Goal: Transaction & Acquisition: Purchase product/service

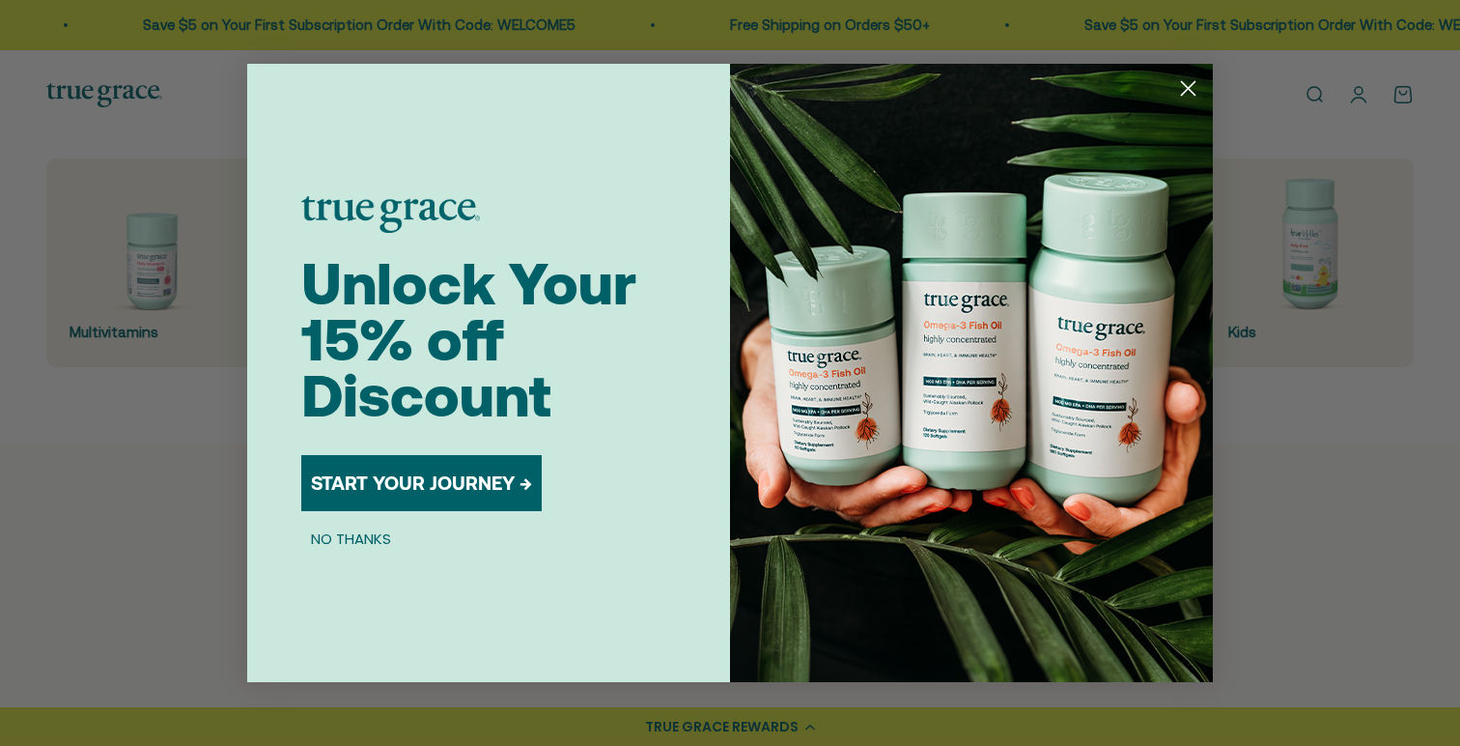
scroll to position [554, 0]
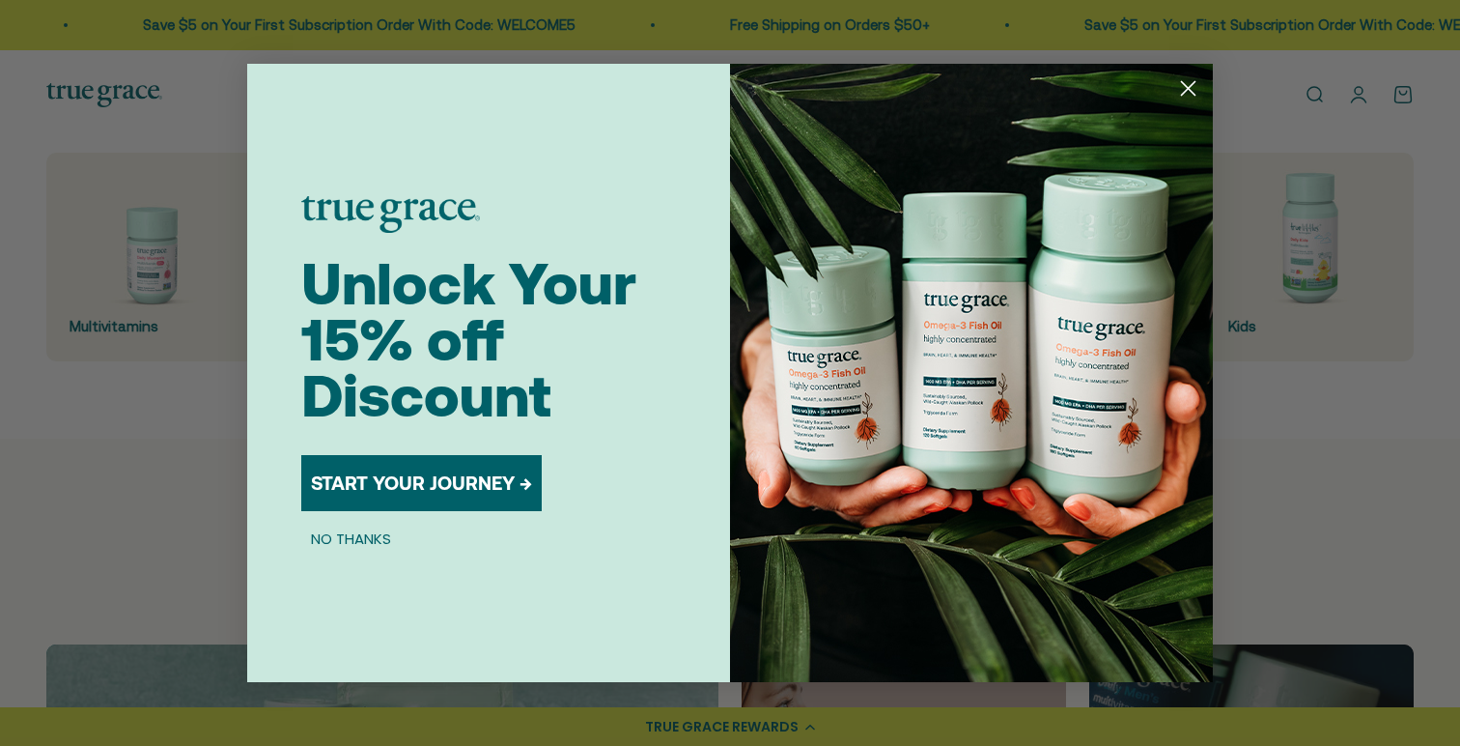
click at [1189, 90] on circle "Close dialog" at bounding box center [1188, 88] width 32 height 32
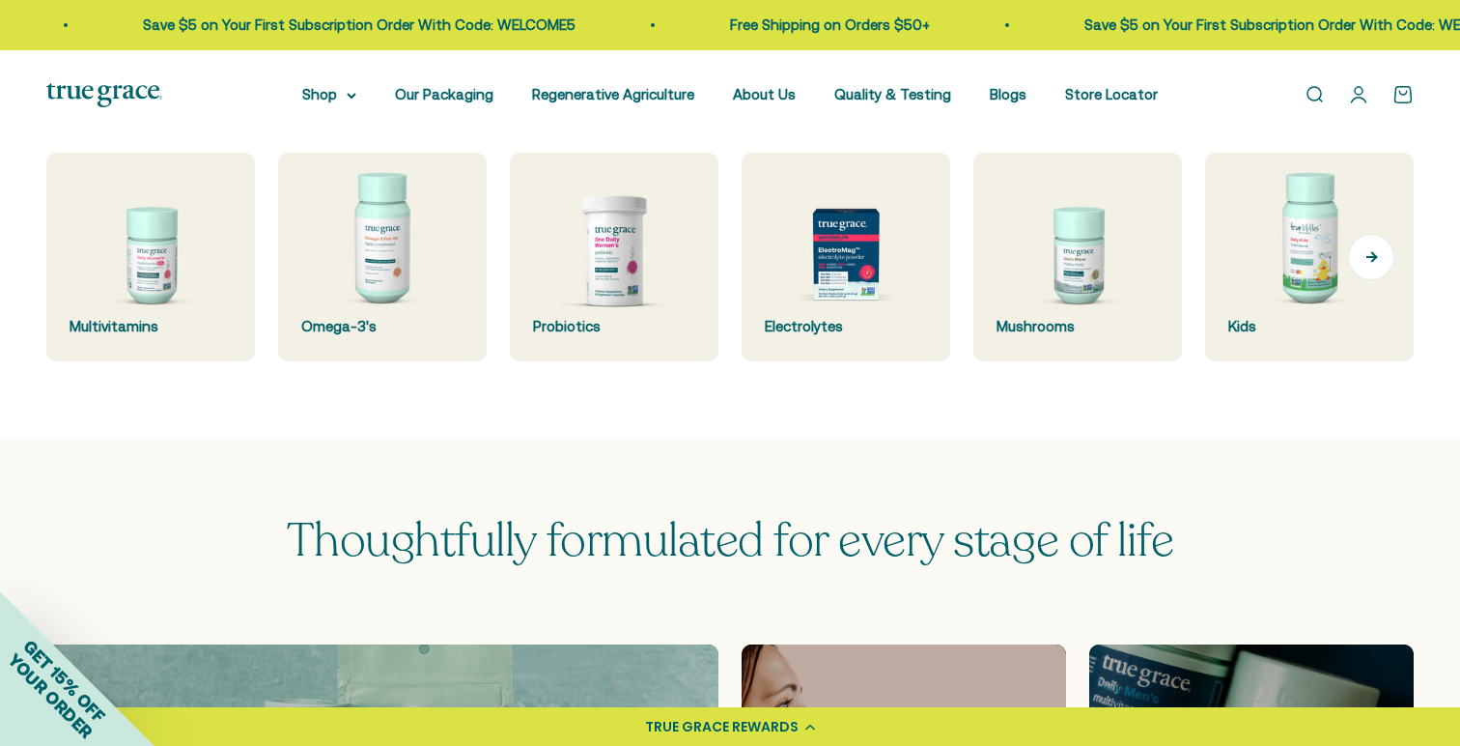
click at [1377, 252] on button "Next" at bounding box center [1371, 257] width 46 height 46
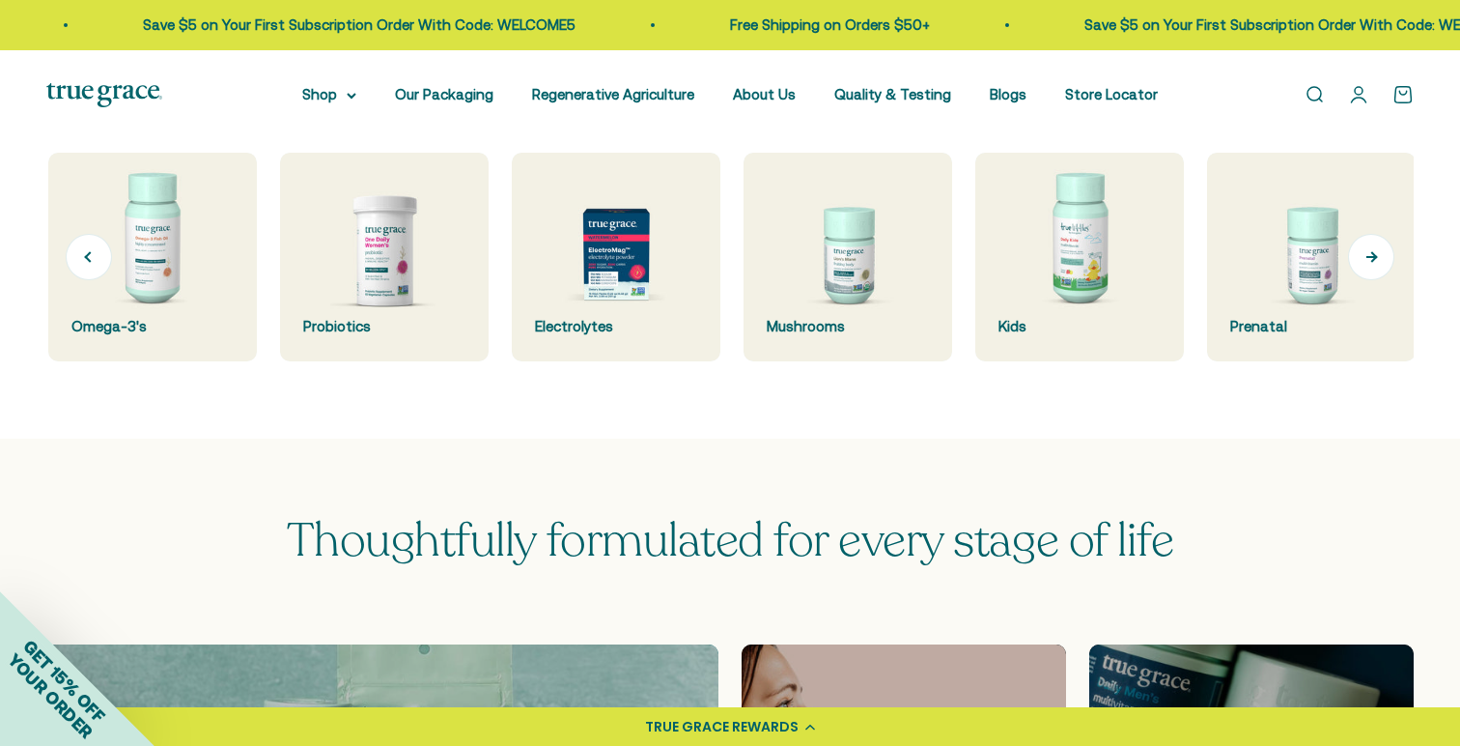
scroll to position [0, 232]
click at [1297, 252] on img at bounding box center [1309, 257] width 221 height 221
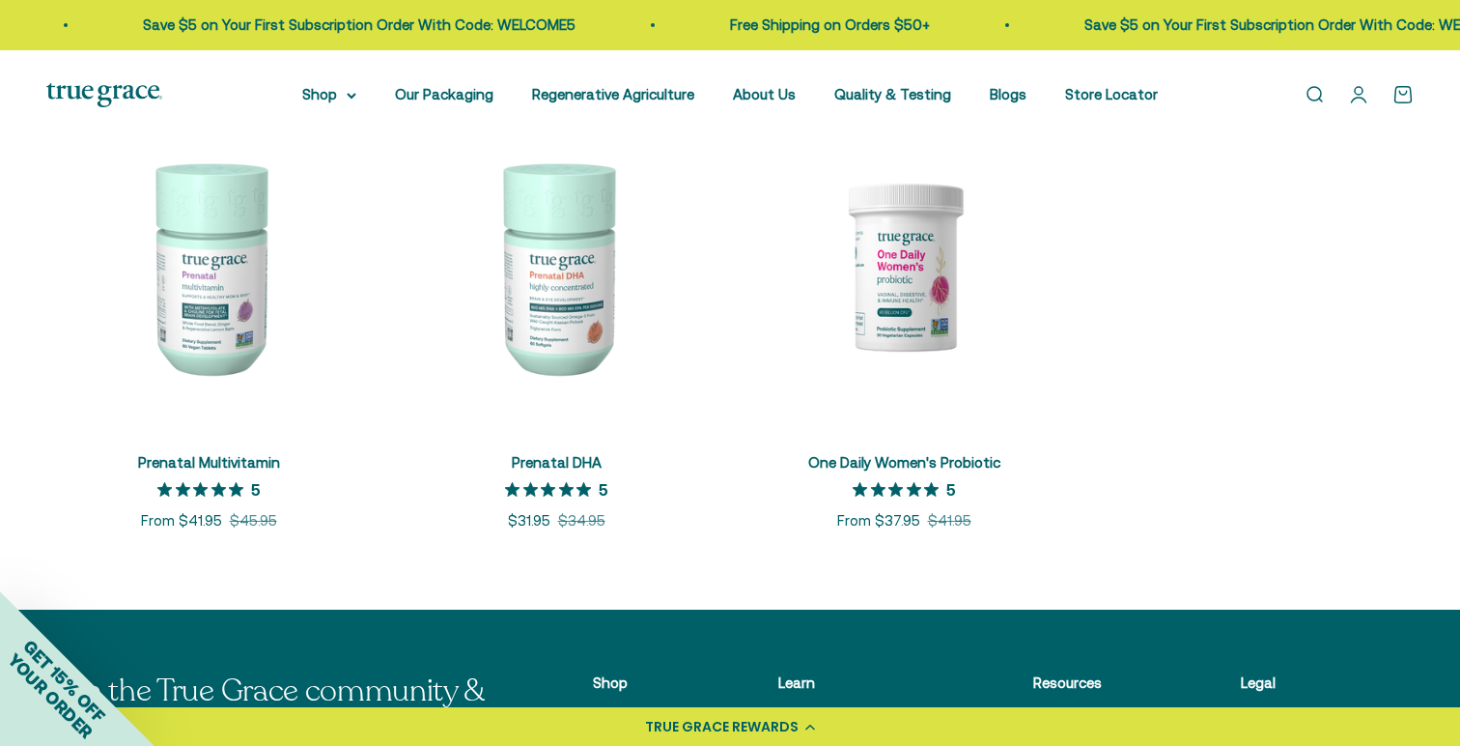
scroll to position [462, 0]
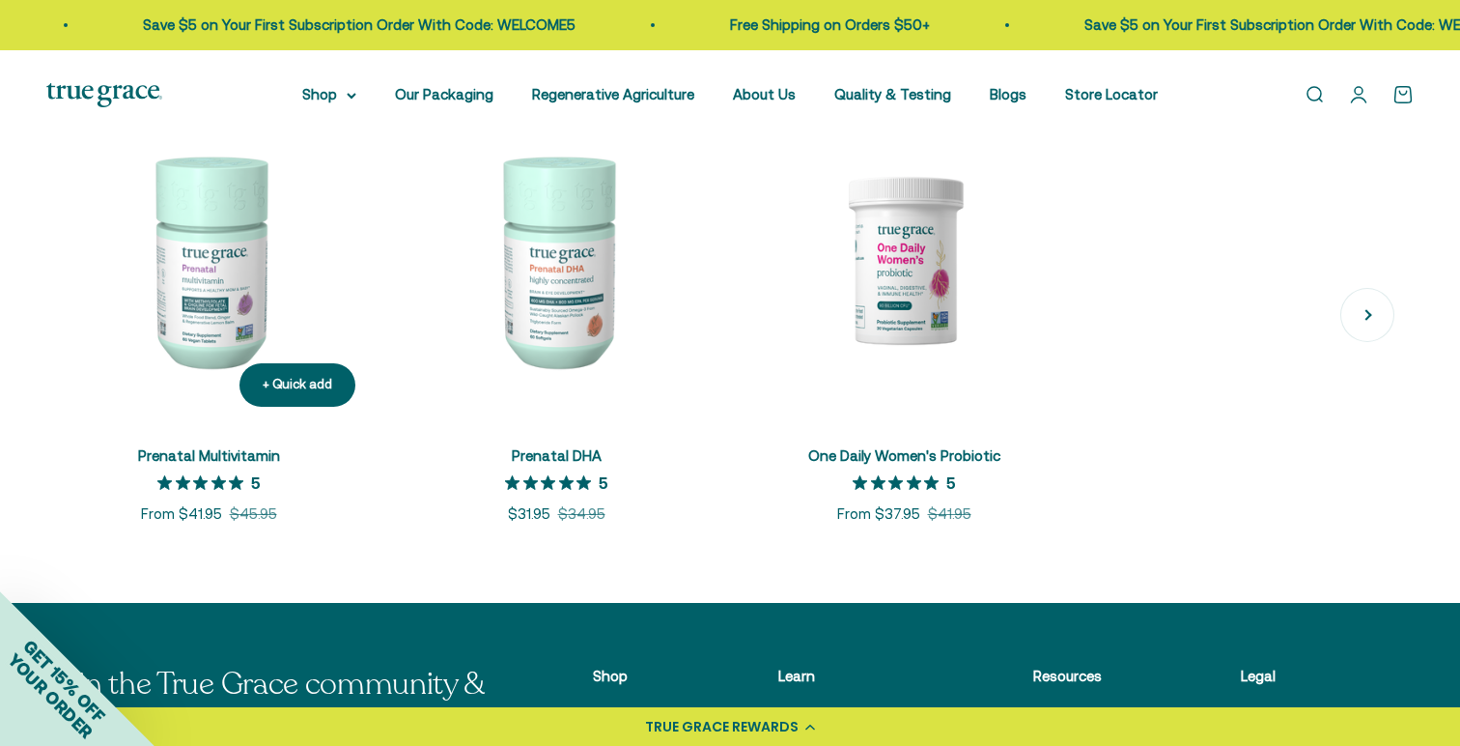
click at [202, 278] on img at bounding box center [208, 260] width 324 height 324
